Goal: Contribute content: Add original content to the website for others to see

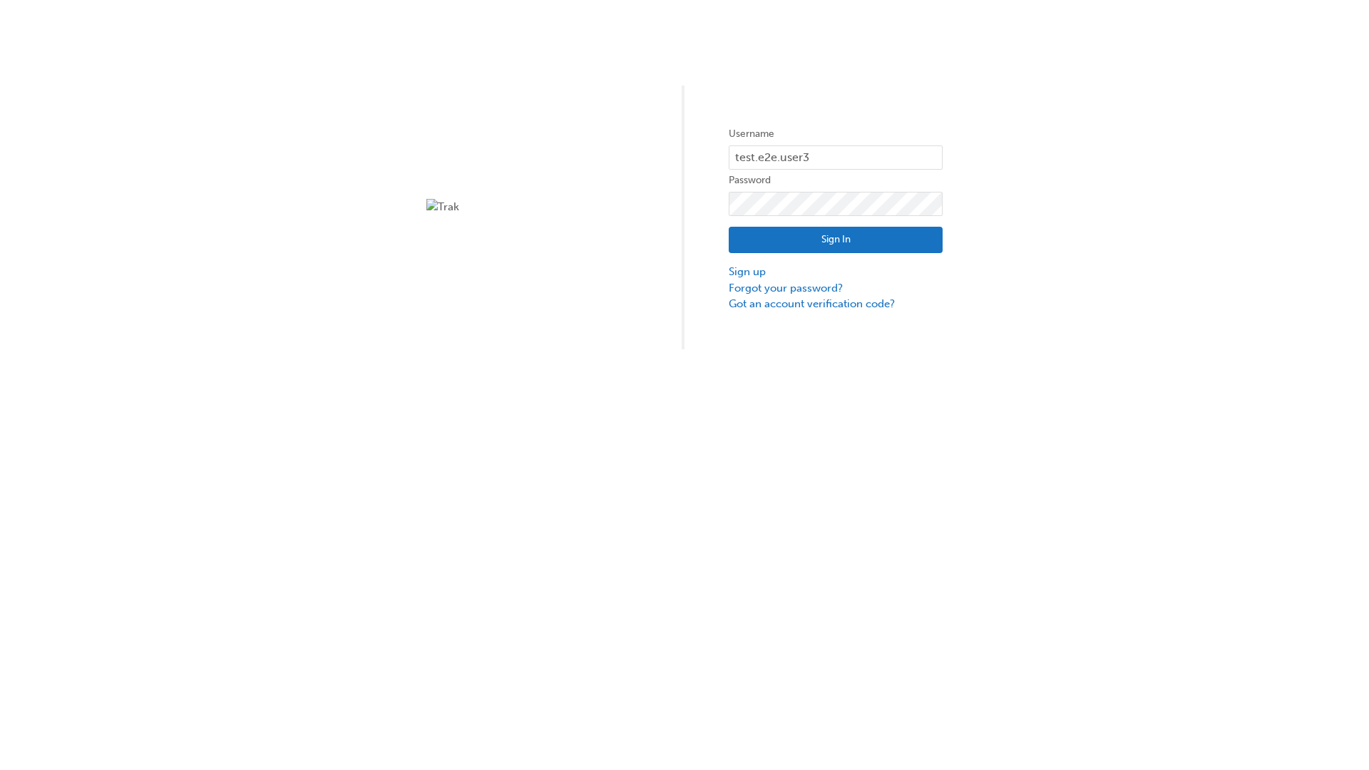
type input "test.e2e.user31"
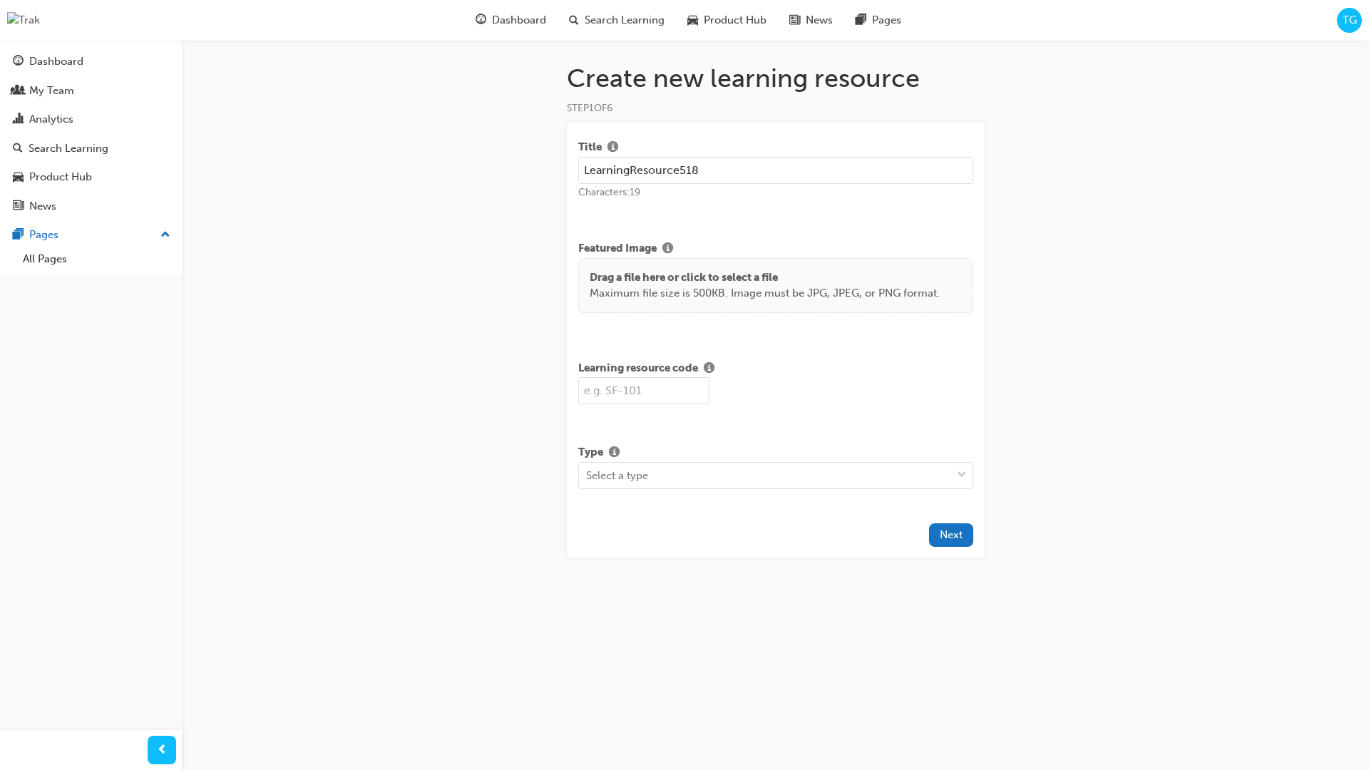
type input "LearningResource518"
type input "LR518"
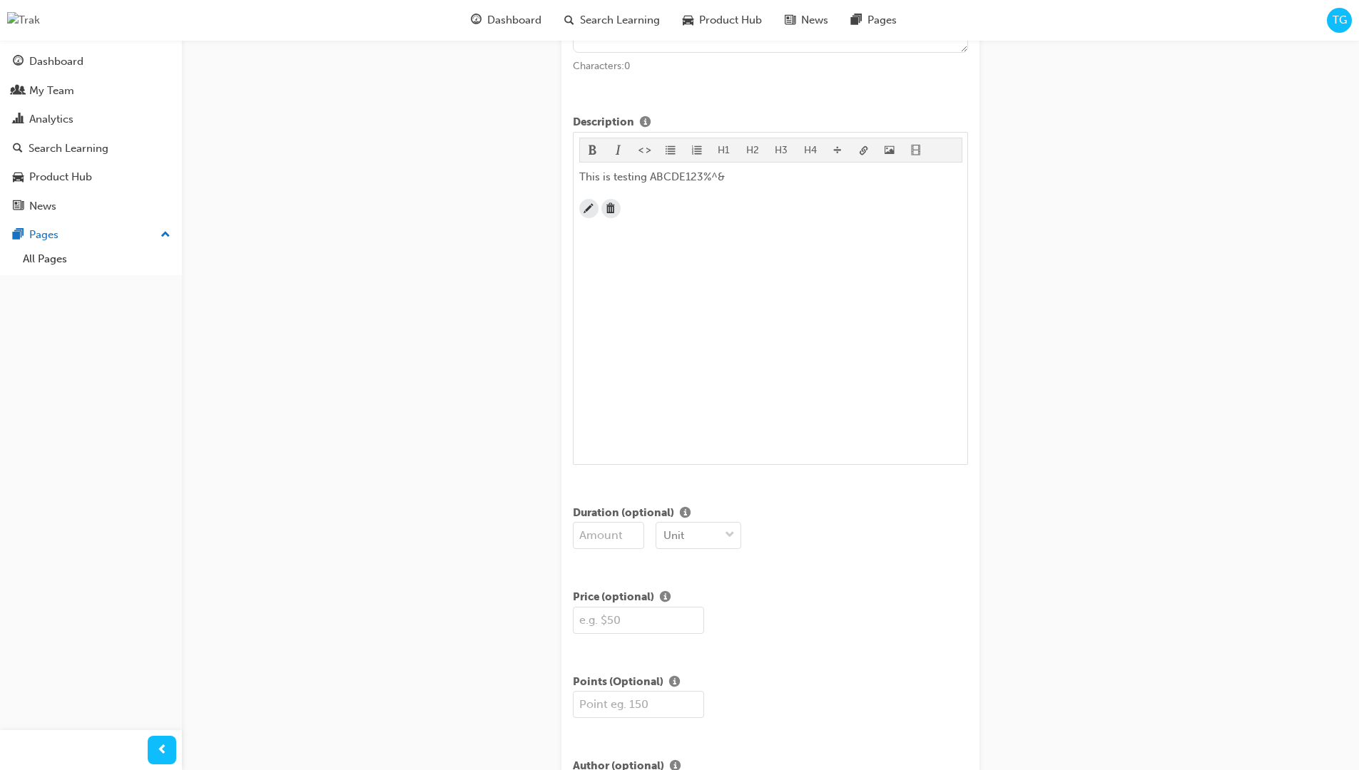
scroll to position [345, 0]
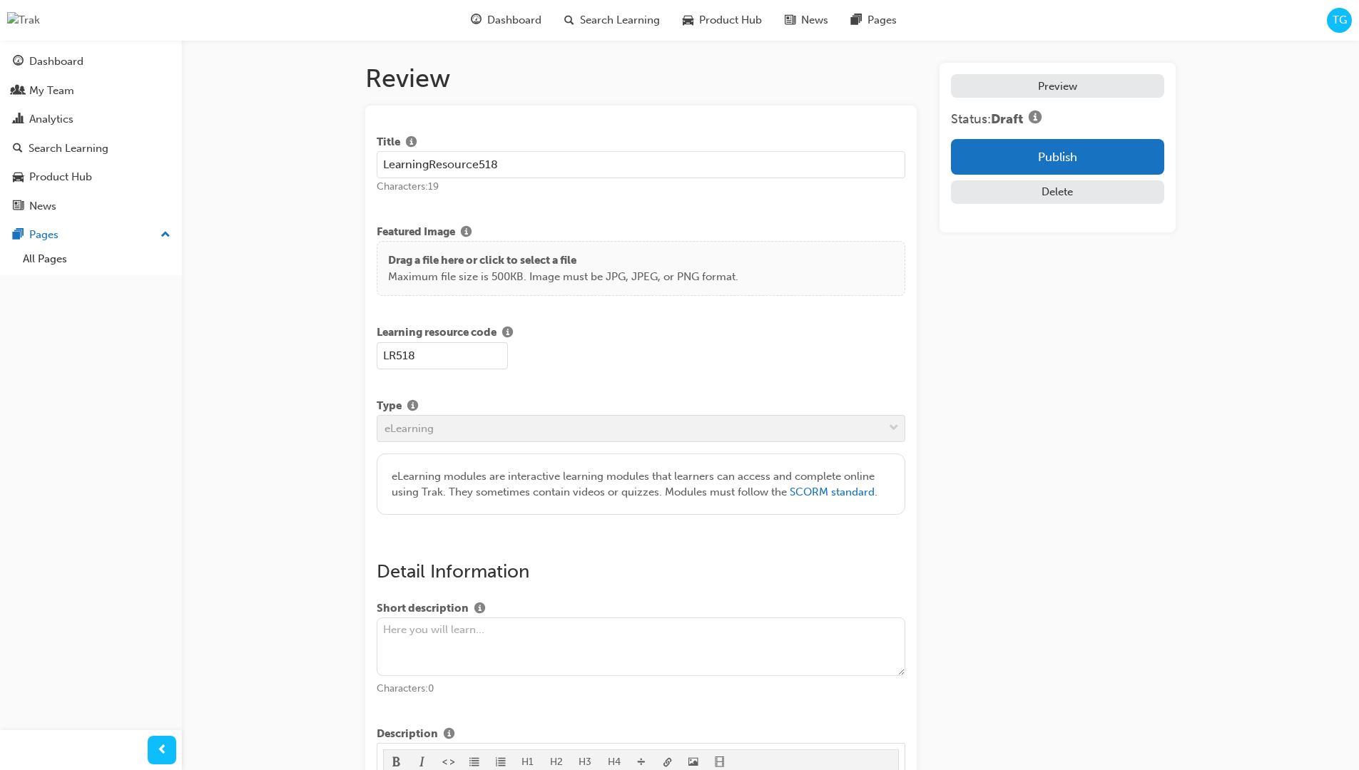
scroll to position [272, 0]
